Goal: Communication & Community: Answer question/provide support

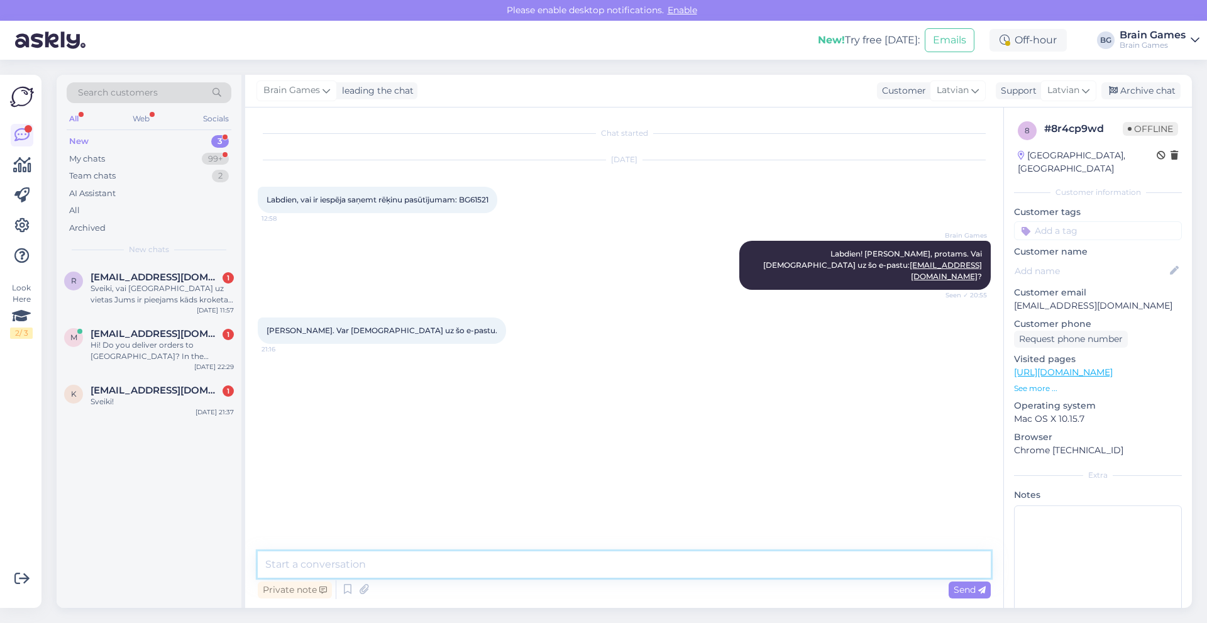
click at [397, 566] on textarea at bounding box center [624, 565] width 733 height 26
type textarea "o"
type textarea "Nosūtīts."
click at [116, 273] on span "[EMAIL_ADDRESS][DOMAIN_NAME]" at bounding box center [156, 277] width 131 height 11
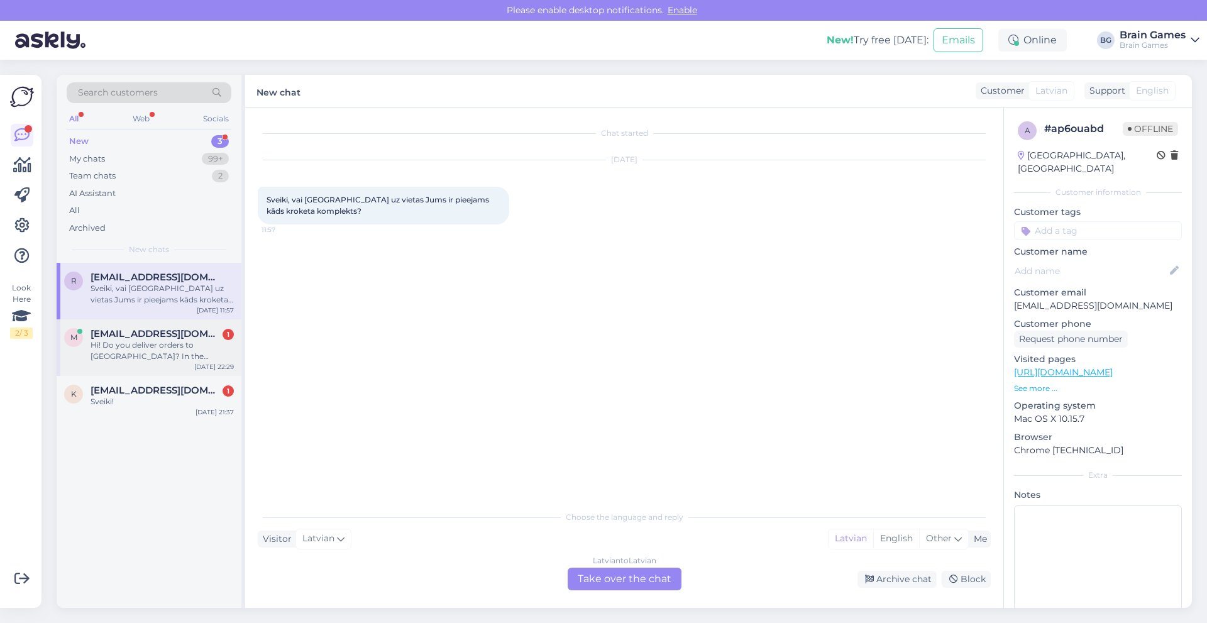
click at [162, 334] on span "[EMAIL_ADDRESS][DOMAIN_NAME]" at bounding box center [156, 333] width 131 height 11
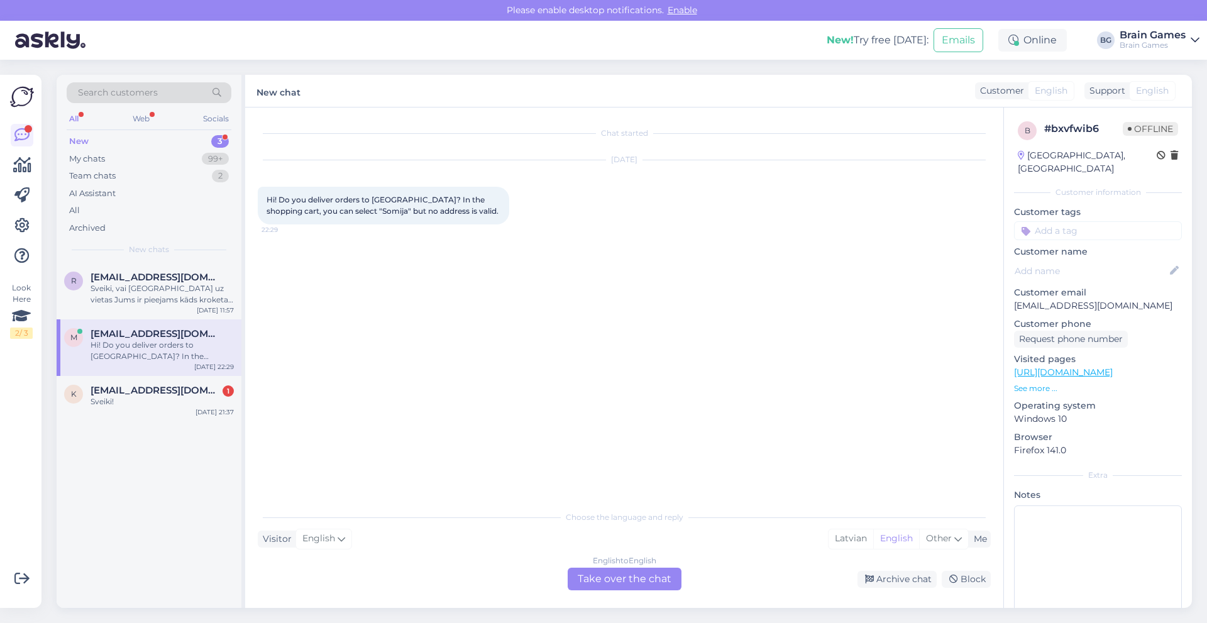
click at [642, 584] on div "English to English Take over the chat" at bounding box center [625, 579] width 114 height 23
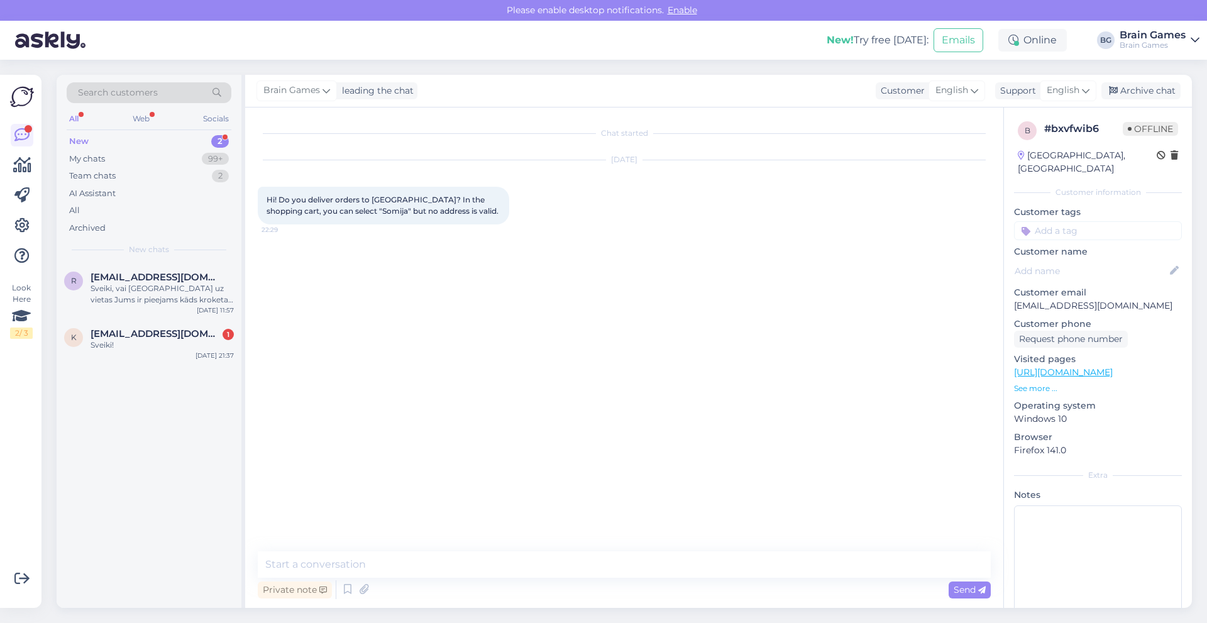
click at [642, 584] on div "Private note Send" at bounding box center [624, 590] width 733 height 24
click at [400, 569] on textarea at bounding box center [624, 565] width 733 height 26
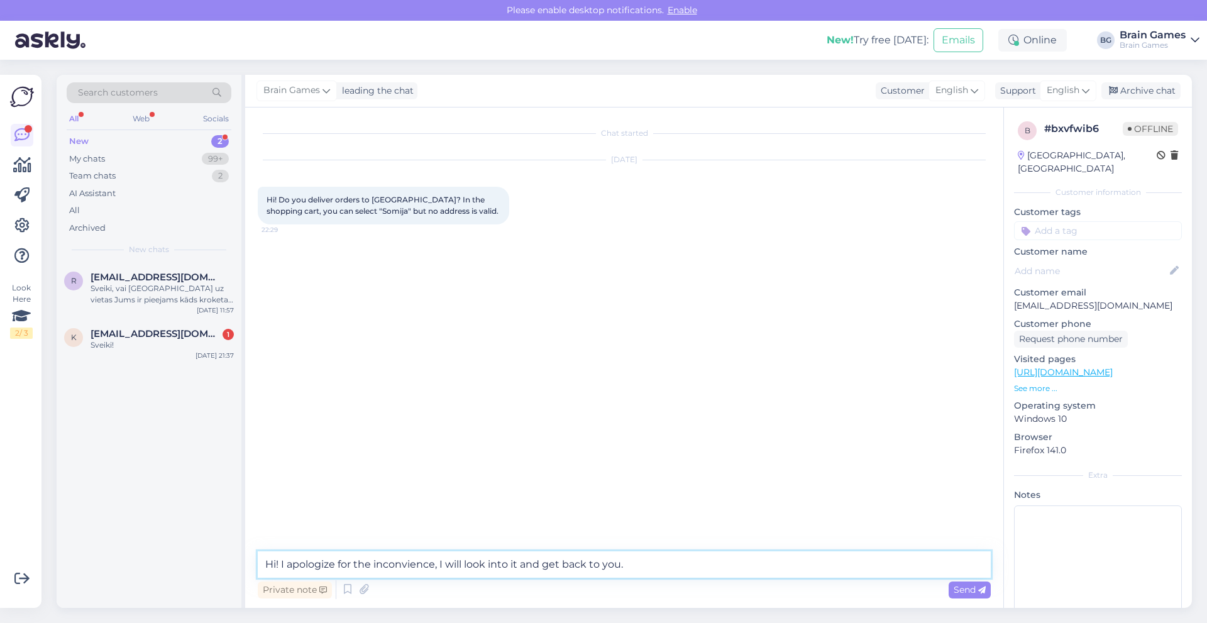
click at [384, 564] on textarea "Hi! I apologize for the inconvience, I will look into it and get back to you." at bounding box center [624, 565] width 733 height 26
type textarea "Hi! I apologize for the inconvenience, I will look into it and get back to you."
click at [960, 591] on span "Send" at bounding box center [970, 589] width 32 height 11
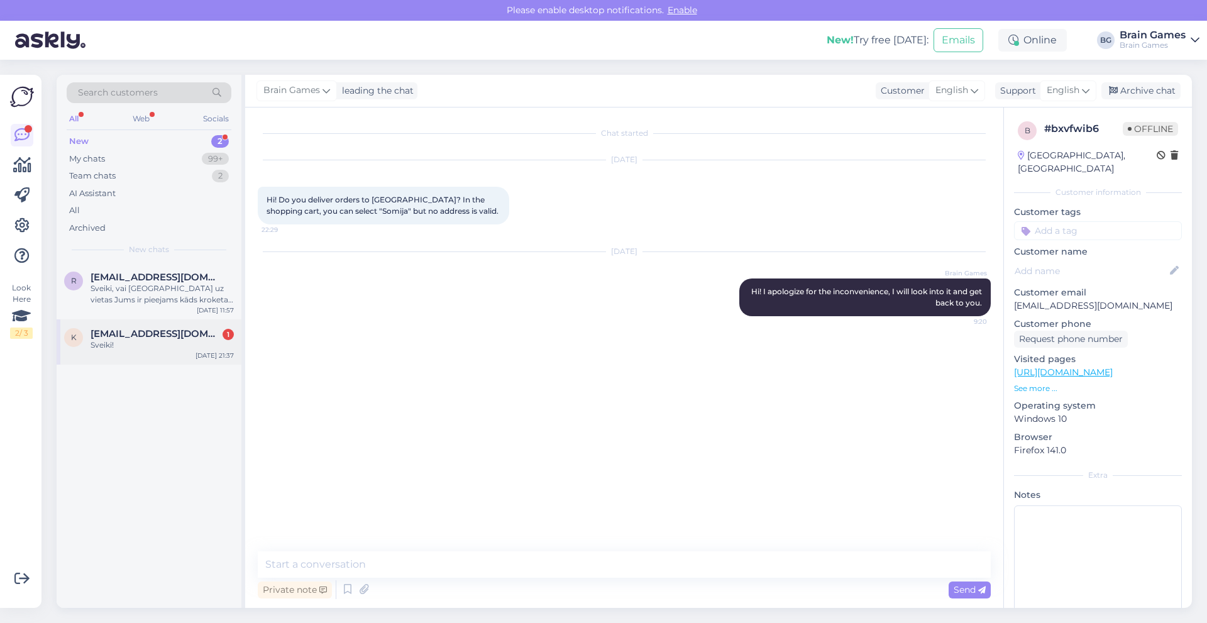
click at [162, 338] on span "[EMAIL_ADDRESS][DOMAIN_NAME]" at bounding box center [156, 333] width 131 height 11
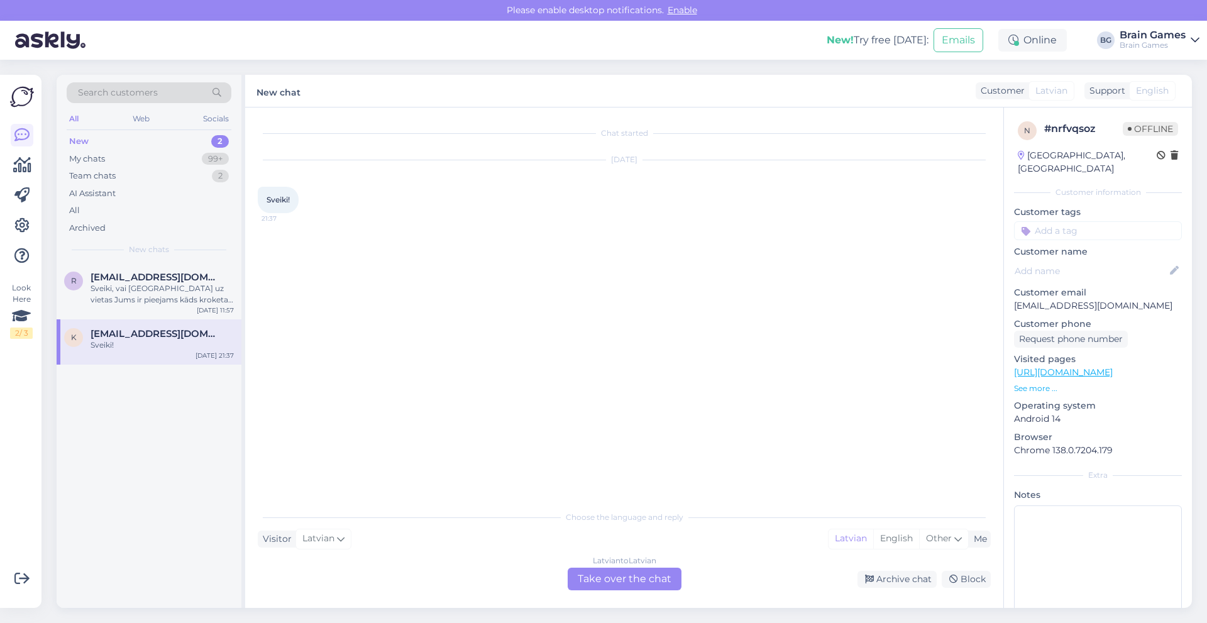
click at [596, 581] on div "Latvian to Latvian Take over the chat" at bounding box center [625, 579] width 114 height 23
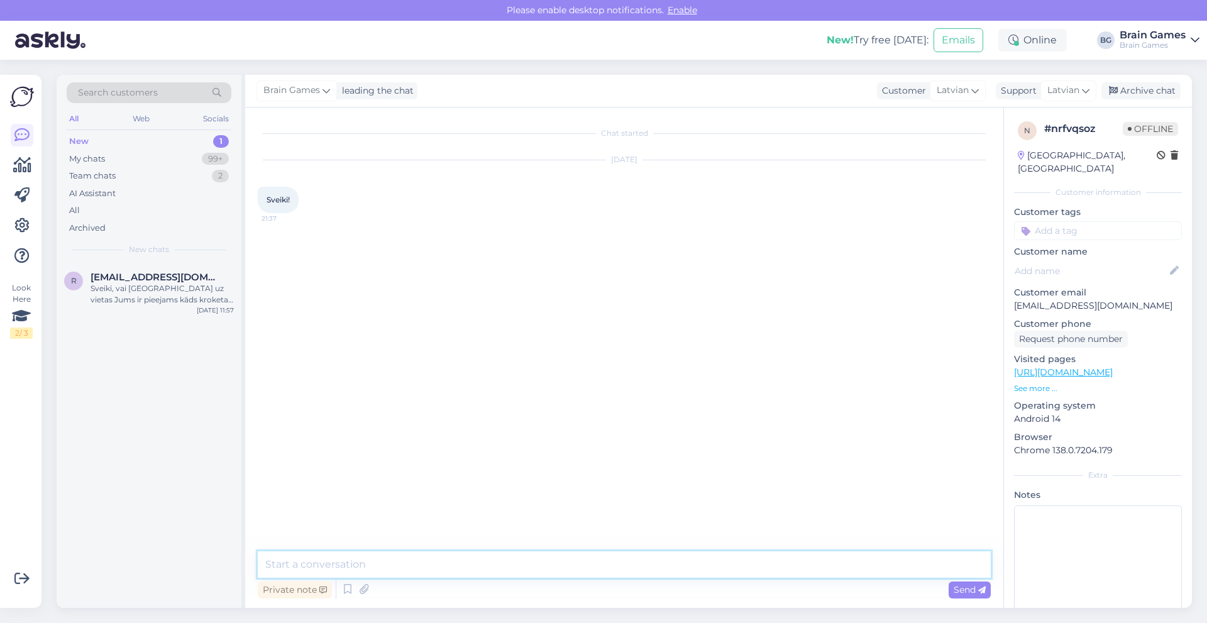
click at [341, 565] on textarea at bounding box center [624, 565] width 733 height 26
type textarea "a"
type textarea "Labdien!"
type textarea "[PERSON_NAME] Jums palīdzēt?"
